Goal: Information Seeking & Learning: Learn about a topic

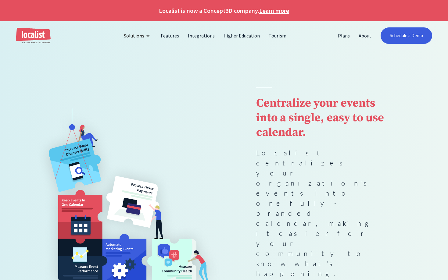
scroll to position [982, 0]
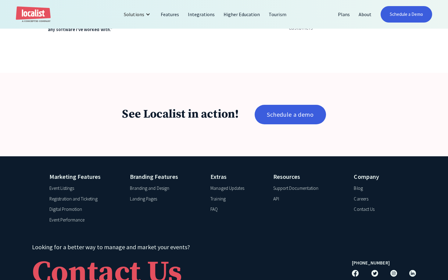
click at [155, 94] on div "See Localist in action! Schedule a demo" at bounding box center [224, 115] width 448 height 84
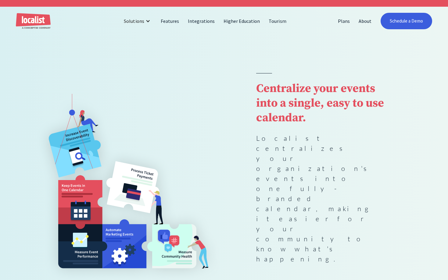
scroll to position [0, 0]
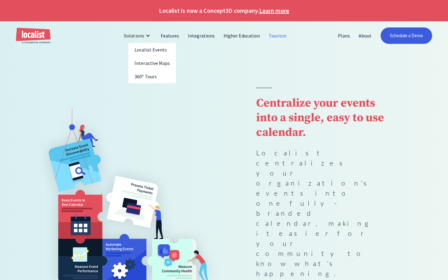
click at [278, 38] on link "Tourism" at bounding box center [278, 35] width 26 height 15
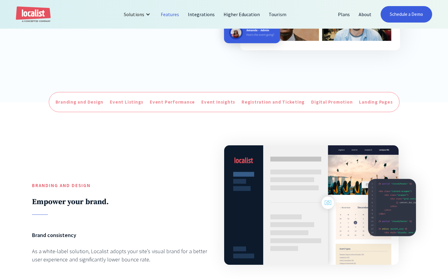
scroll to position [280, 0]
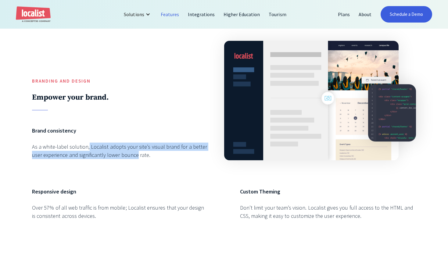
drag, startPoint x: 94, startPoint y: 146, endPoint x: 137, endPoint y: 160, distance: 44.9
click at [137, 160] on div "Brand consistency As a white-label solution, Localist adopts your site’s visual…" at bounding box center [120, 149] width 176 height 45
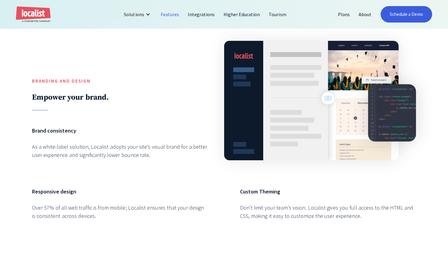
click at [157, 161] on div "Brand consistency As a white-label solution, Localist adopts your site’s visual…" at bounding box center [120, 149] width 176 height 45
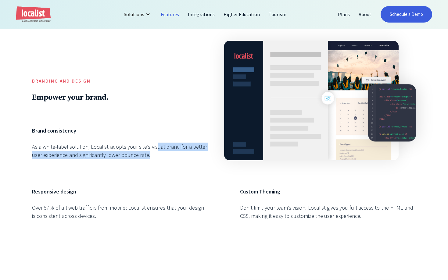
drag, startPoint x: 154, startPoint y: 148, endPoint x: 160, endPoint y: 157, distance: 11.0
click at [159, 157] on div "As a white-label solution, Localist adopts your site’s visual brand for a bette…" at bounding box center [120, 151] width 176 height 16
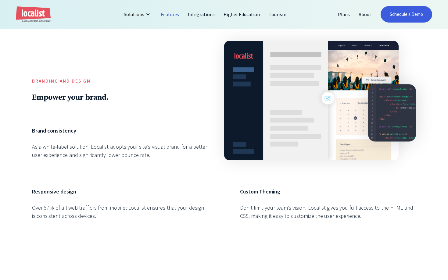
click at [160, 157] on div "As a white-label solution, Localist adopts your site’s visual brand for a bette…" at bounding box center [120, 151] width 176 height 16
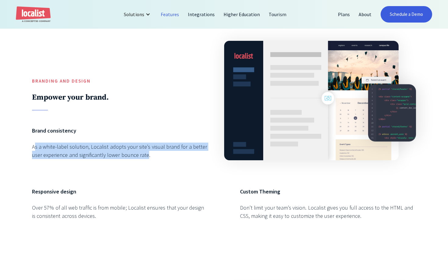
drag, startPoint x: 145, startPoint y: 156, endPoint x: 34, endPoint y: 147, distance: 111.4
click at [34, 147] on div "As a white-label solution, Localist adopts your site’s visual brand for a bette…" at bounding box center [120, 151] width 176 height 16
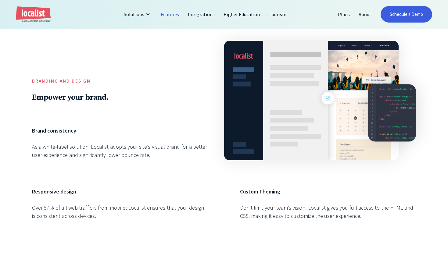
click at [145, 164] on div "Brand consistency As a white-label solution, Localist adopts your site’s visual…" at bounding box center [120, 149] width 176 height 45
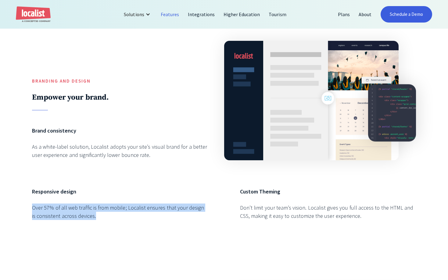
drag, startPoint x: 29, startPoint y: 207, endPoint x: 101, endPoint y: 223, distance: 73.7
click at [101, 223] on div "Branding and Design Empower your brand. Brand consistency As a white-label solu…" at bounding box center [224, 131] width 448 height 267
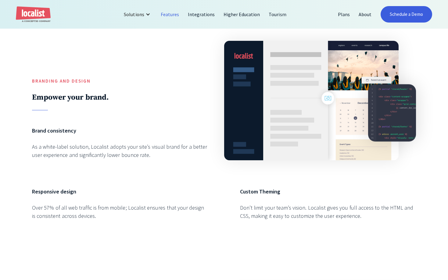
click at [116, 222] on div "Responsive design Over 57% of all web traffic is from mobile; Localist ensures …" at bounding box center [120, 210] width 176 height 45
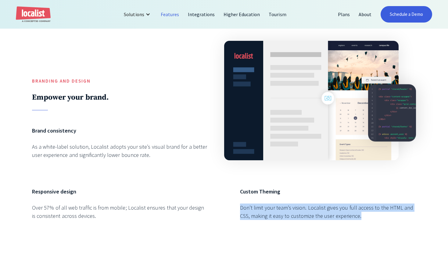
drag, startPoint x: 240, startPoint y: 204, endPoint x: 387, endPoint y: 220, distance: 148.2
click at [387, 220] on div "Branding and Design Empower your brand. Brand consistency As a white-label solu…" at bounding box center [224, 131] width 384 height 203
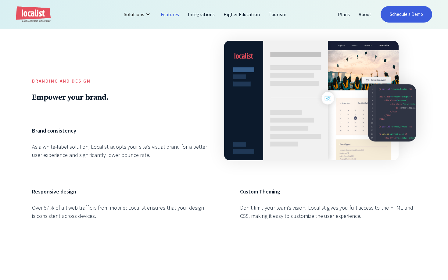
click at [387, 220] on div "Don’t limit your team’s vision. Localist gives you full access to the HTML and …" at bounding box center [328, 212] width 176 height 16
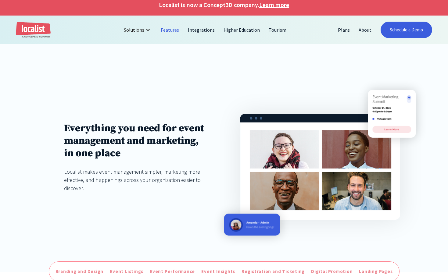
scroll to position [0, 0]
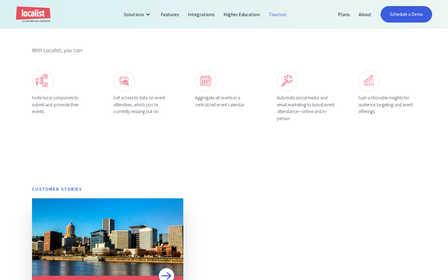
scroll to position [436, 0]
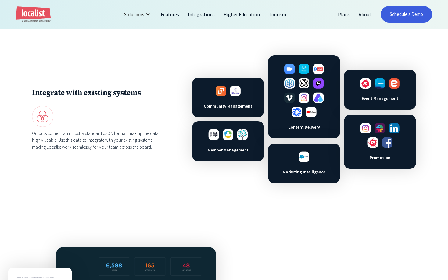
scroll to position [280, 0]
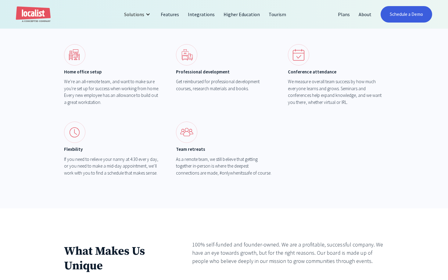
scroll to position [538, 0]
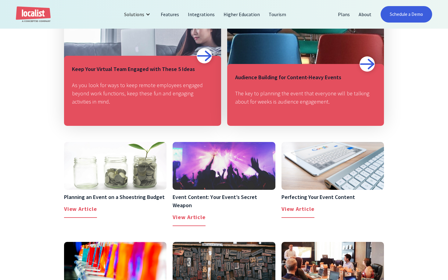
scroll to position [685, 0]
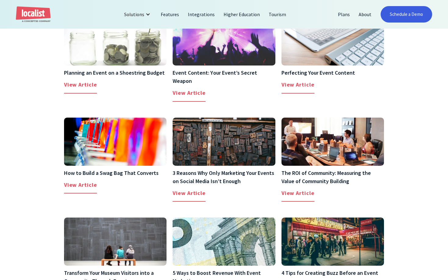
click at [148, 60] on img at bounding box center [115, 41] width 113 height 53
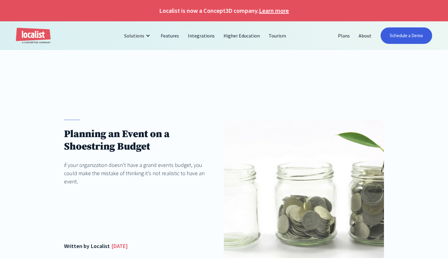
scroll to position [62, 0]
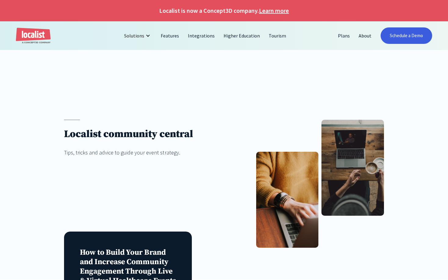
scroll to position [685, 0]
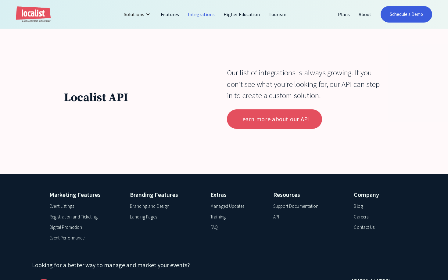
scroll to position [1891, 0]
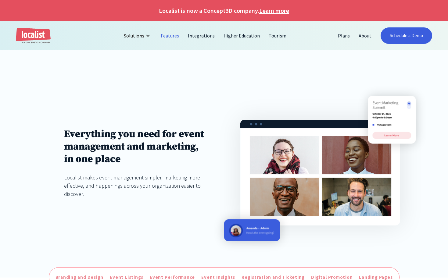
scroll to position [187, 0]
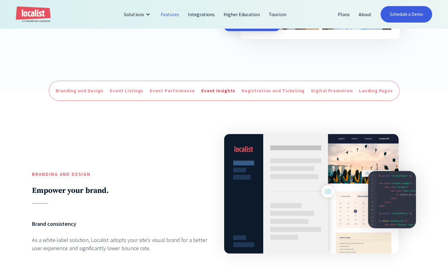
click at [221, 91] on div "Event Insights" at bounding box center [218, 91] width 34 height 7
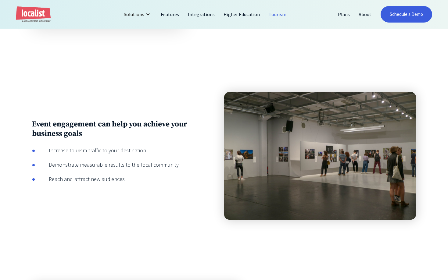
scroll to position [405, 0]
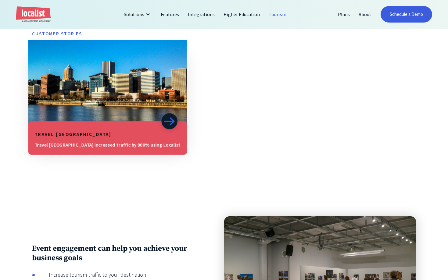
click at [164, 119] on img at bounding box center [169, 121] width 11 height 9
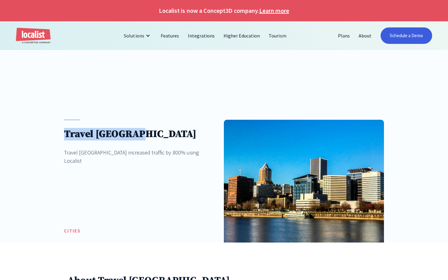
drag, startPoint x: 134, startPoint y: 130, endPoint x: 61, endPoint y: 130, distance: 72.6
click at [61, 130] on div "Travel [GEOGRAPHIC_DATA] Travel [GEOGRAPHIC_DATA] increased traffic by 800% usi…" at bounding box center [224, 165] width 448 height 155
